Goal: Information Seeking & Learning: Check status

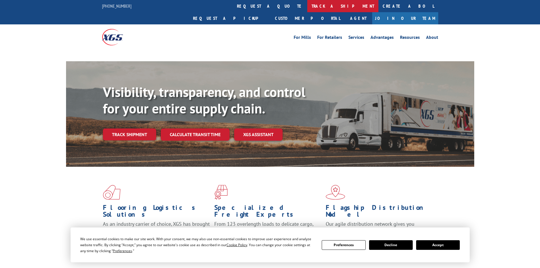
click at [307, 3] on link "track a shipment" at bounding box center [342, 6] width 71 height 12
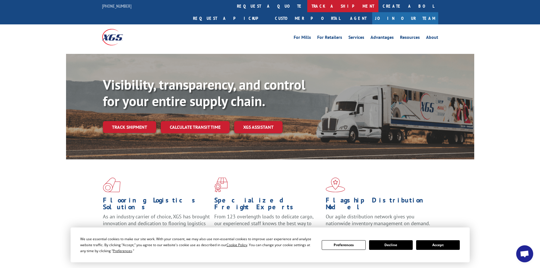
click at [307, 3] on link "track a shipment" at bounding box center [342, 6] width 71 height 12
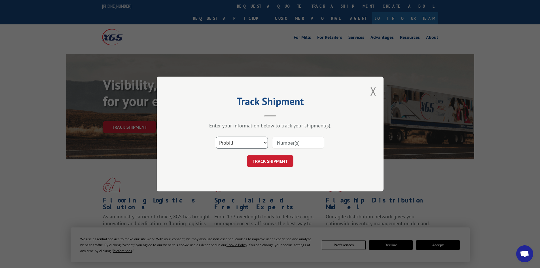
click at [238, 143] on select "Select category... Probill BOL PO" at bounding box center [242, 143] width 52 height 12
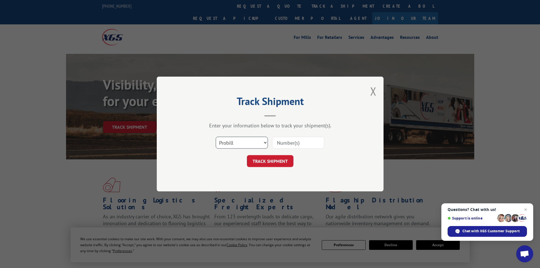
select select "bol"
click at [216, 137] on select "Select category... Probill BOL PO" at bounding box center [242, 143] width 52 height 12
click at [289, 141] on input at bounding box center [298, 143] width 52 height 12
paste input "6008807"
type input "6008807"
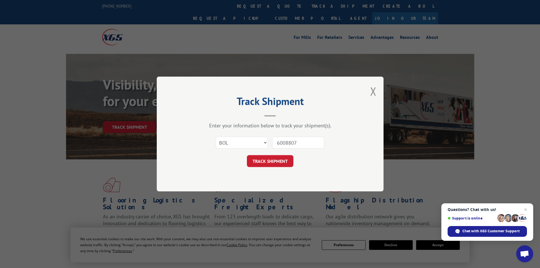
click at [247, 155] on button "TRACK SHIPMENT" at bounding box center [270, 161] width 46 height 12
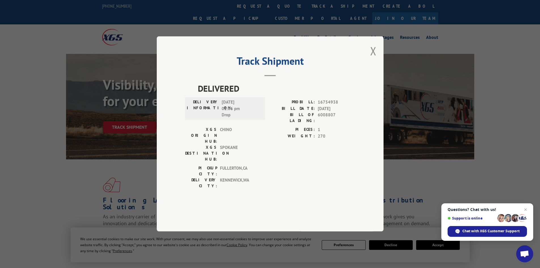
click at [369, 65] on div "Track Shipment DELIVERED DELIVERY INFORMATION: [DATE] 01:06 pm Drop PROBILL: 16…" at bounding box center [270, 133] width 227 height 195
click at [375, 58] on button "Close modal" at bounding box center [373, 50] width 6 height 15
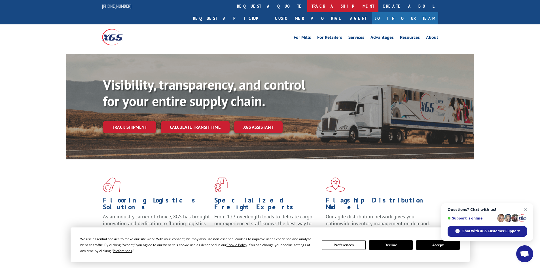
click at [307, 6] on link "track a shipment" at bounding box center [342, 6] width 71 height 12
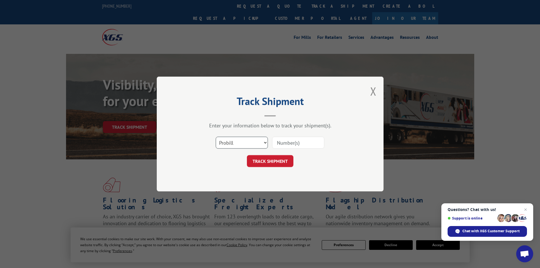
click at [243, 141] on select "Select category... Probill BOL PO" at bounding box center [242, 143] width 52 height 12
select select "bol"
click at [216, 137] on select "Select category... Probill BOL PO" at bounding box center [242, 143] width 52 height 12
click at [276, 144] on input at bounding box center [298, 143] width 52 height 12
paste input "6013254"
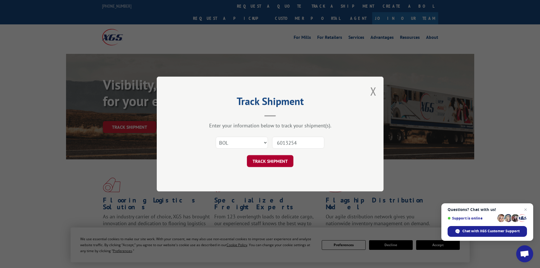
type input "6013254"
click at [273, 163] on button "TRACK SHIPMENT" at bounding box center [270, 161] width 46 height 12
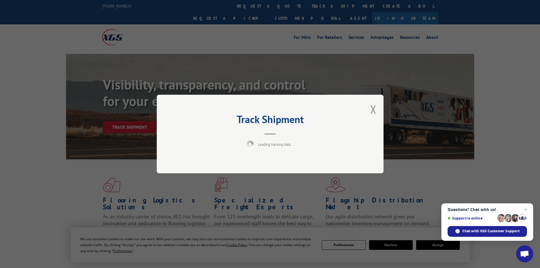
click at [526, 210] on span "Close chat" at bounding box center [525, 209] width 7 height 7
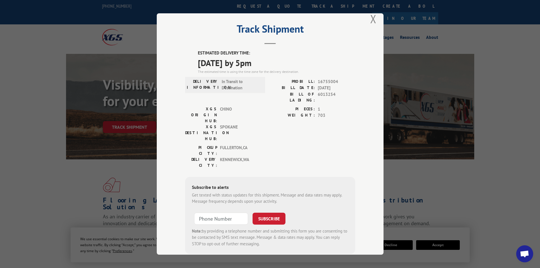
scroll to position [14, 0]
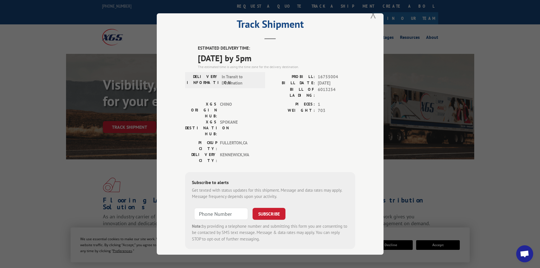
click at [371, 19] on button "Close modal" at bounding box center [373, 14] width 6 height 15
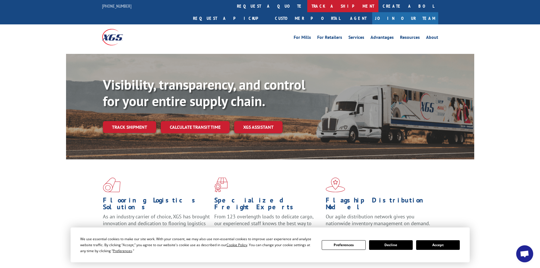
click at [307, 3] on link "track a shipment" at bounding box center [342, 6] width 71 height 12
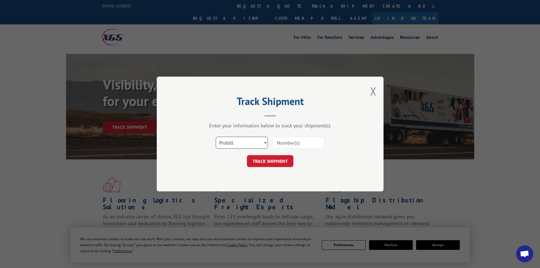
click at [245, 143] on select "Select category... Probill BOL PO" at bounding box center [242, 143] width 52 height 12
select select "bol"
click at [216, 137] on select "Select category... Probill BOL PO" at bounding box center [242, 143] width 52 height 12
click at [282, 146] on input at bounding box center [298, 143] width 52 height 12
paste input "445730"
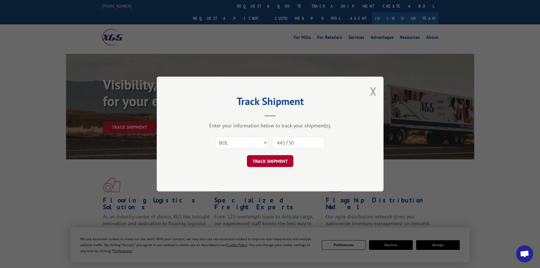
type input "445730"
click at [276, 166] on button "TRACK SHIPMENT" at bounding box center [270, 161] width 46 height 12
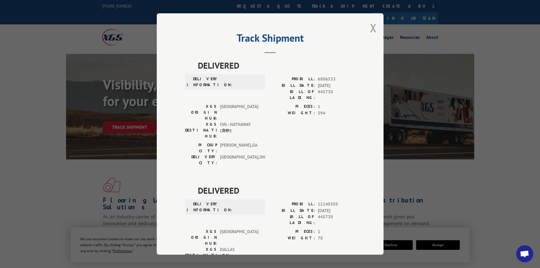
click at [367, 31] on div "Track Shipment DELIVERED DELIVERY INFORMATION: PROBILL: 6806533 BILL DATE: [DAT…" at bounding box center [270, 133] width 227 height 241
